Goal: Information Seeking & Learning: Learn about a topic

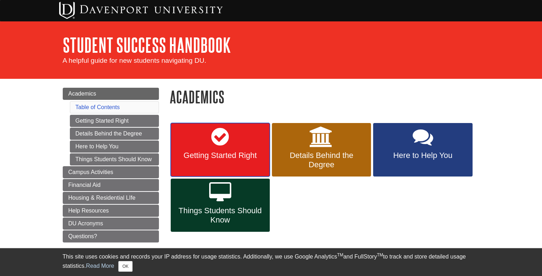
drag, startPoint x: 0, startPoint y: 0, endPoint x: 238, endPoint y: 161, distance: 287.5
click at [238, 161] on link "Getting Started Right" at bounding box center [220, 149] width 99 height 53
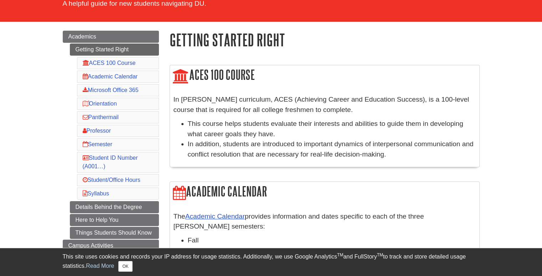
scroll to position [71, 0]
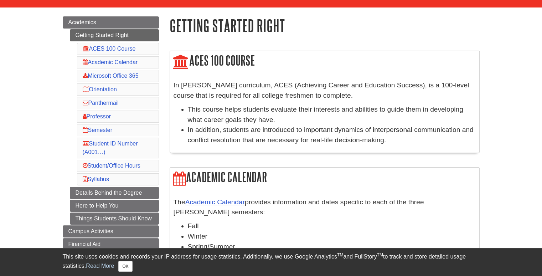
click at [118, 114] on li "Professor" at bounding box center [118, 116] width 82 height 12
click at [94, 114] on link "Professor" at bounding box center [97, 116] width 28 height 6
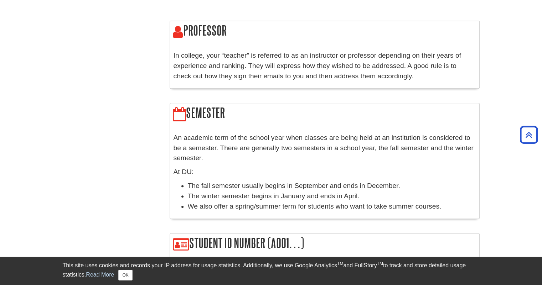
scroll to position [625, 0]
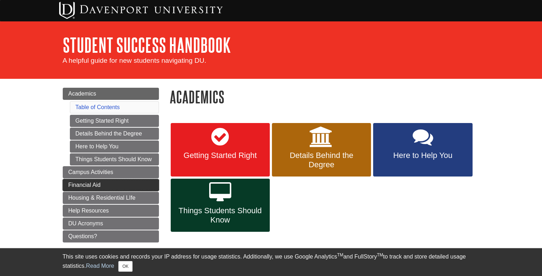
click at [131, 183] on link "Financial Aid" at bounding box center [111, 185] width 96 height 12
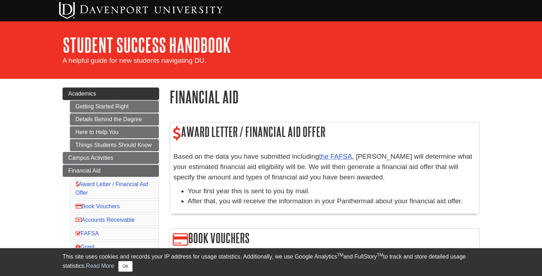
click at [113, 92] on link "Academics" at bounding box center [111, 94] width 96 height 12
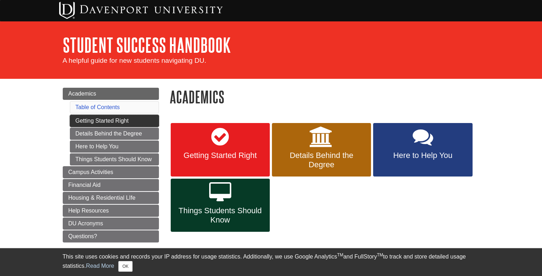
click at [119, 118] on link "Getting Started Right" at bounding box center [114, 121] width 89 height 12
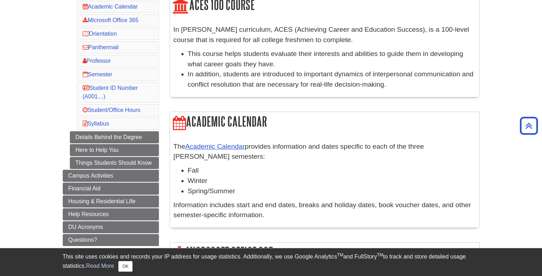
scroll to position [128, 0]
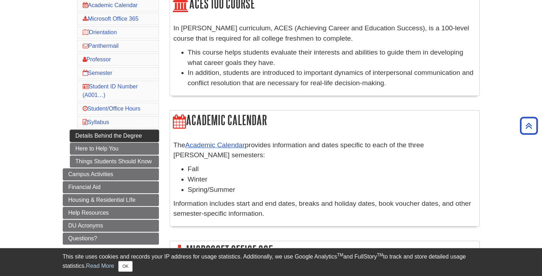
click at [131, 134] on link "Details Behind the Degree" at bounding box center [114, 136] width 89 height 12
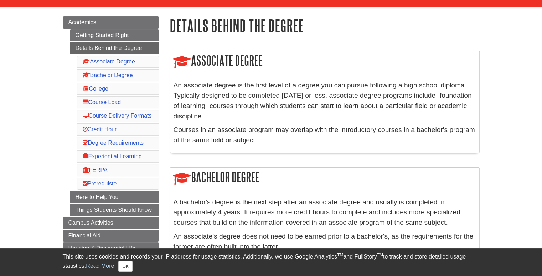
scroll to position [100, 0]
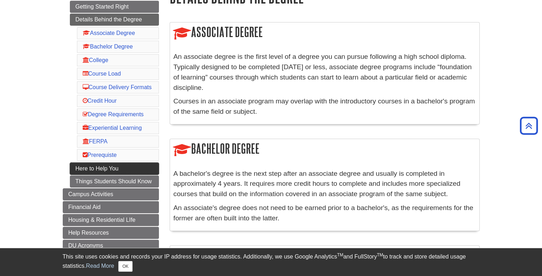
click at [127, 172] on link "Here to Help You" at bounding box center [114, 169] width 89 height 12
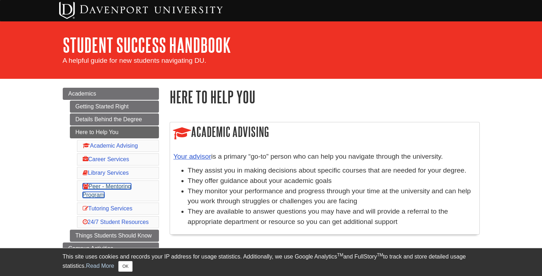
click at [113, 186] on link "Peer - Mentoring Program" at bounding box center [107, 190] width 48 height 15
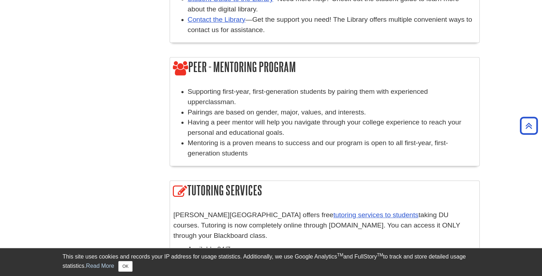
scroll to position [465, 0]
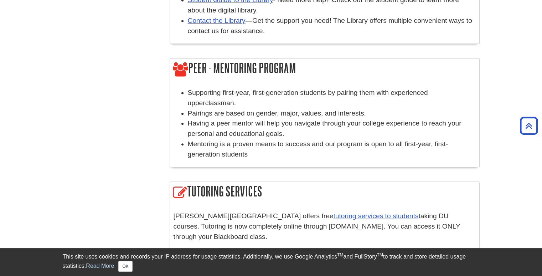
click at [220, 67] on h2 "Peer - Mentoring Program" at bounding box center [324, 68] width 309 height 20
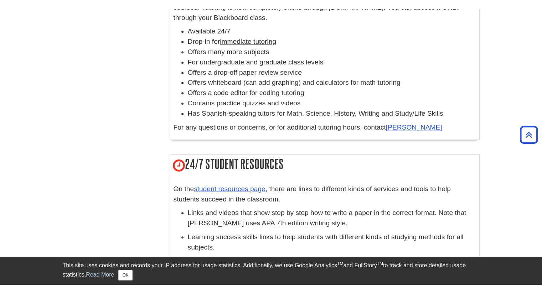
scroll to position [695, 0]
